Goal: Find specific page/section: Find specific page/section

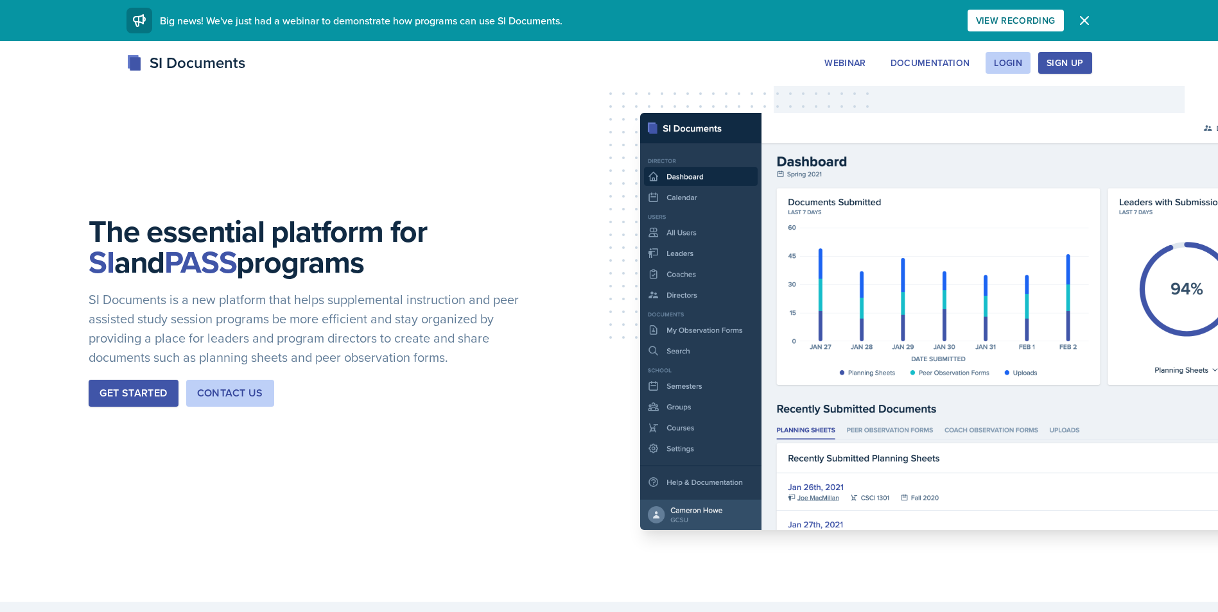
click at [171, 397] on button "Get Started" at bounding box center [133, 393] width 89 height 27
click at [1012, 58] on div "Login" at bounding box center [1008, 63] width 28 height 10
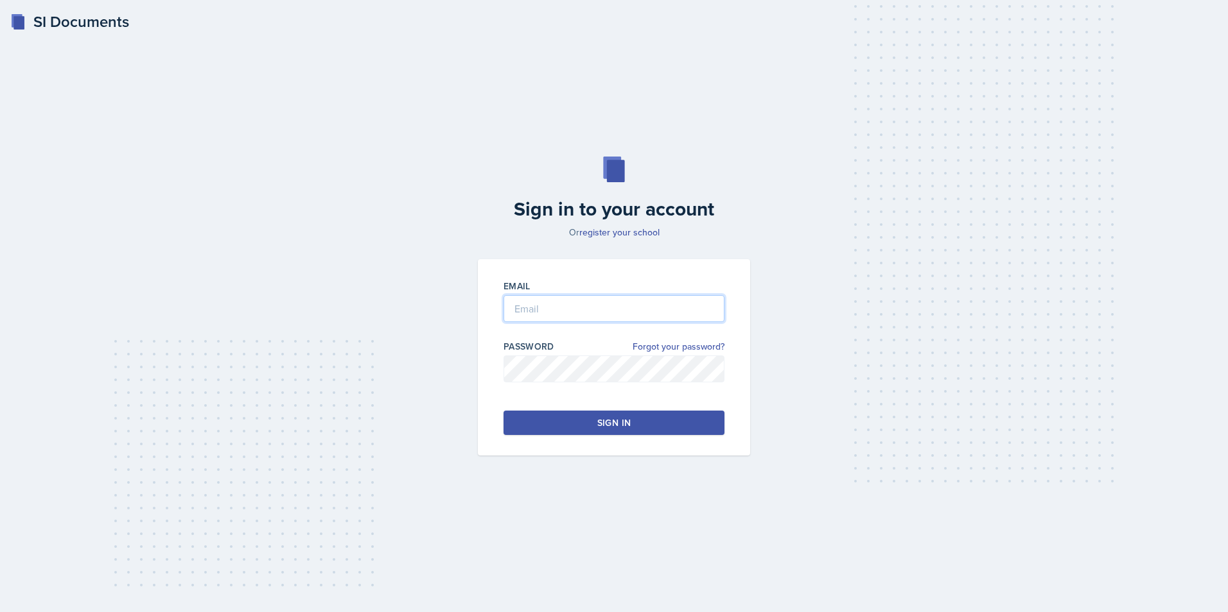
click at [530, 308] on input "email" at bounding box center [613, 308] width 221 height 27
type input "[EMAIL_ADDRESS][DOMAIN_NAME]"
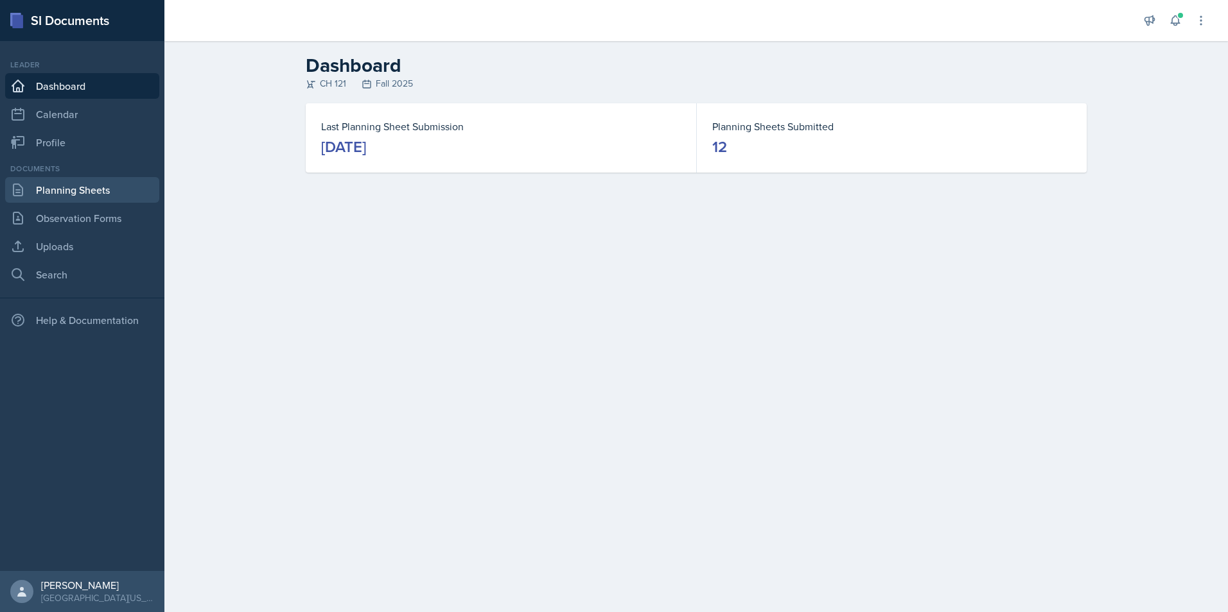
click at [89, 191] on link "Planning Sheets" at bounding box center [82, 190] width 154 height 26
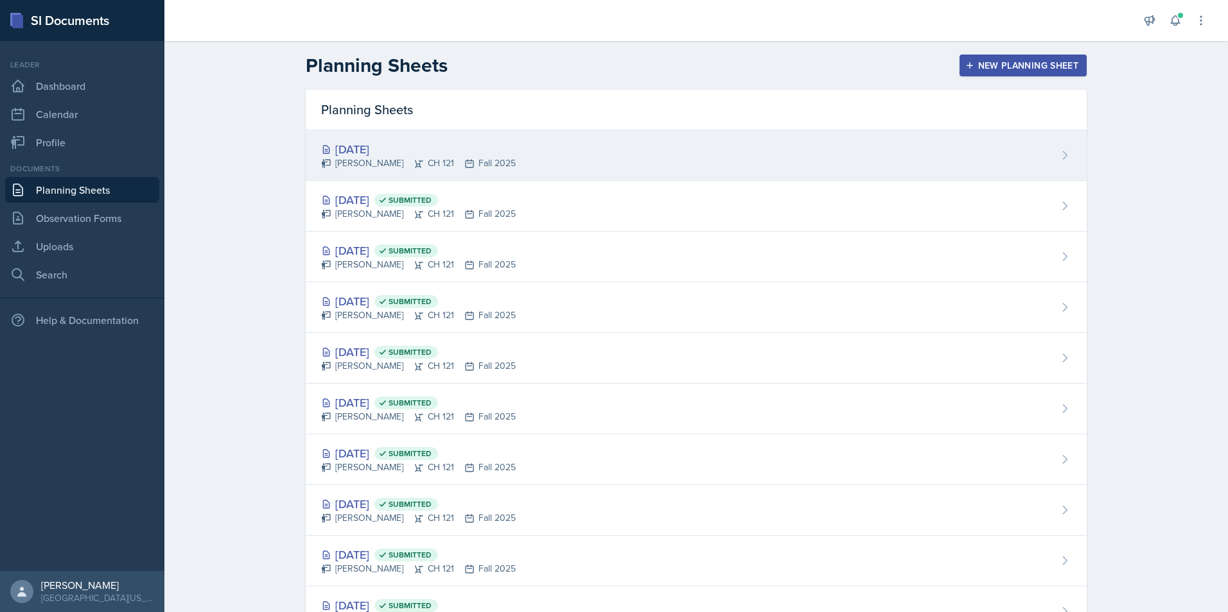
click at [351, 163] on div "[PERSON_NAME] CH 121 Fall 2025" at bounding box center [418, 163] width 195 height 13
